Goal: Information Seeking & Learning: Learn about a topic

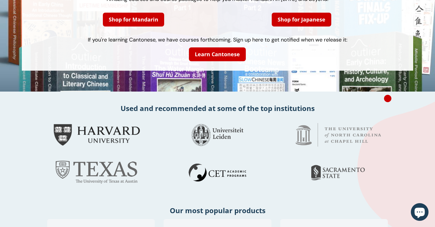
scroll to position [27, 0]
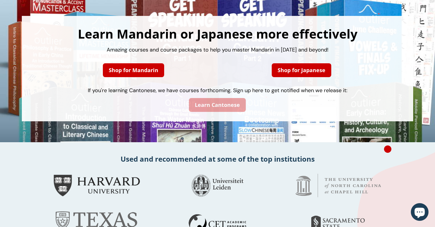
click at [192, 103] on link "Learn Cantonese" at bounding box center [217, 105] width 57 height 14
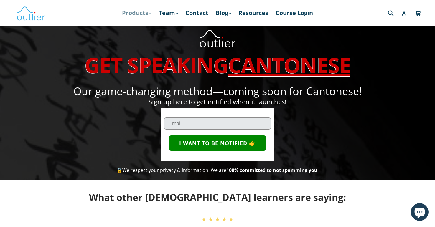
click at [142, 14] on link "Products .cls-1{fill:#231f20} expand" at bounding box center [136, 13] width 35 height 11
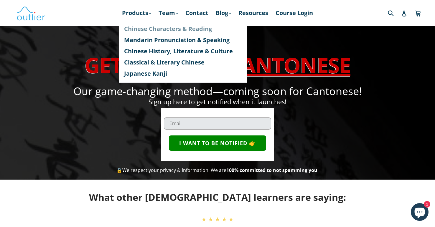
click at [142, 28] on link "Chinese Characters & Reading" at bounding box center [183, 28] width 118 height 11
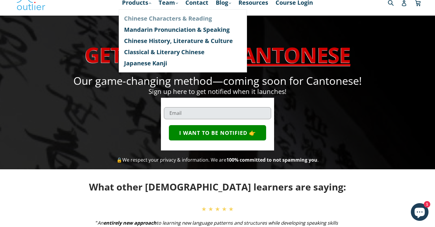
scroll to position [11, 0]
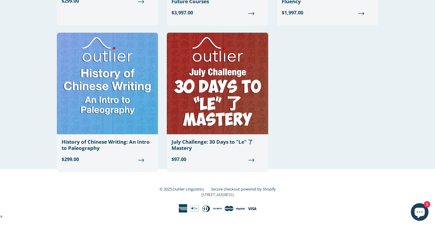
scroll to position [629, 0]
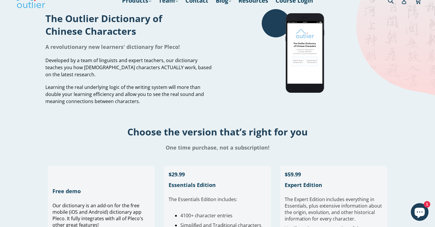
scroll to position [19, 0]
